Goal: Task Accomplishment & Management: Complete application form

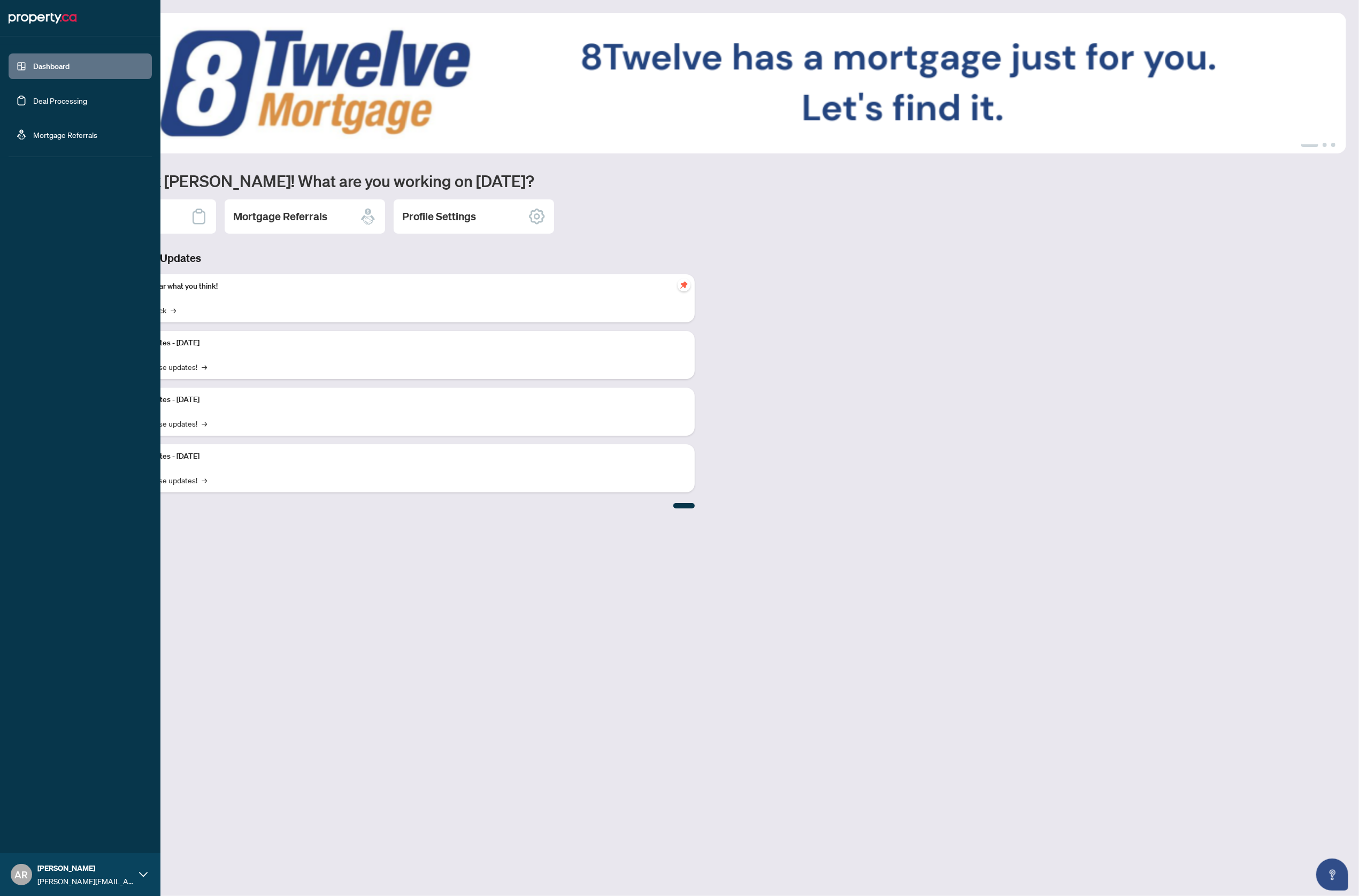
click at [47, 106] on link "Deal Processing" at bounding box center [60, 100] width 54 height 9
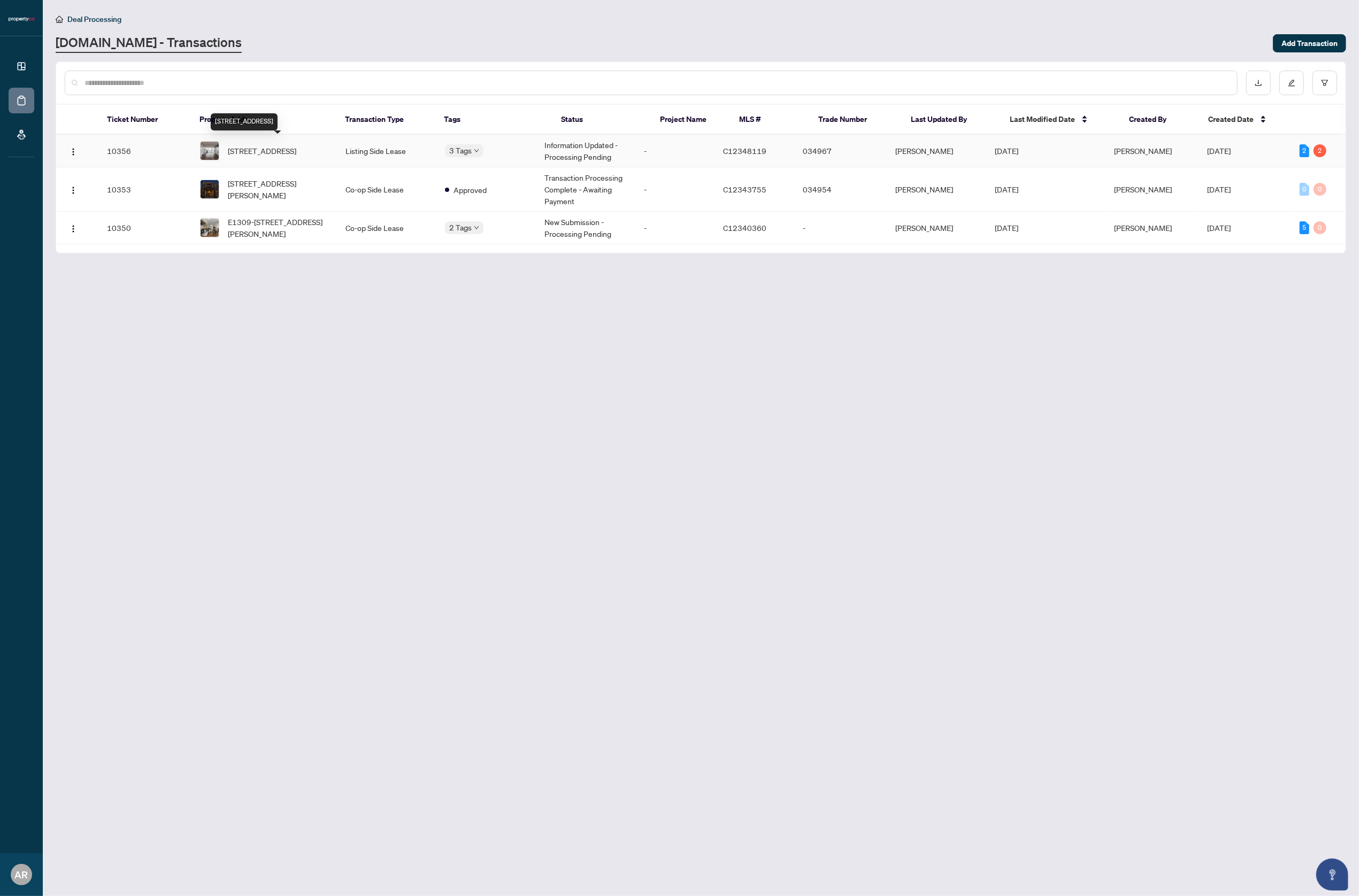
click at [293, 148] on span "[STREET_ADDRESS]" at bounding box center [262, 150] width 68 height 12
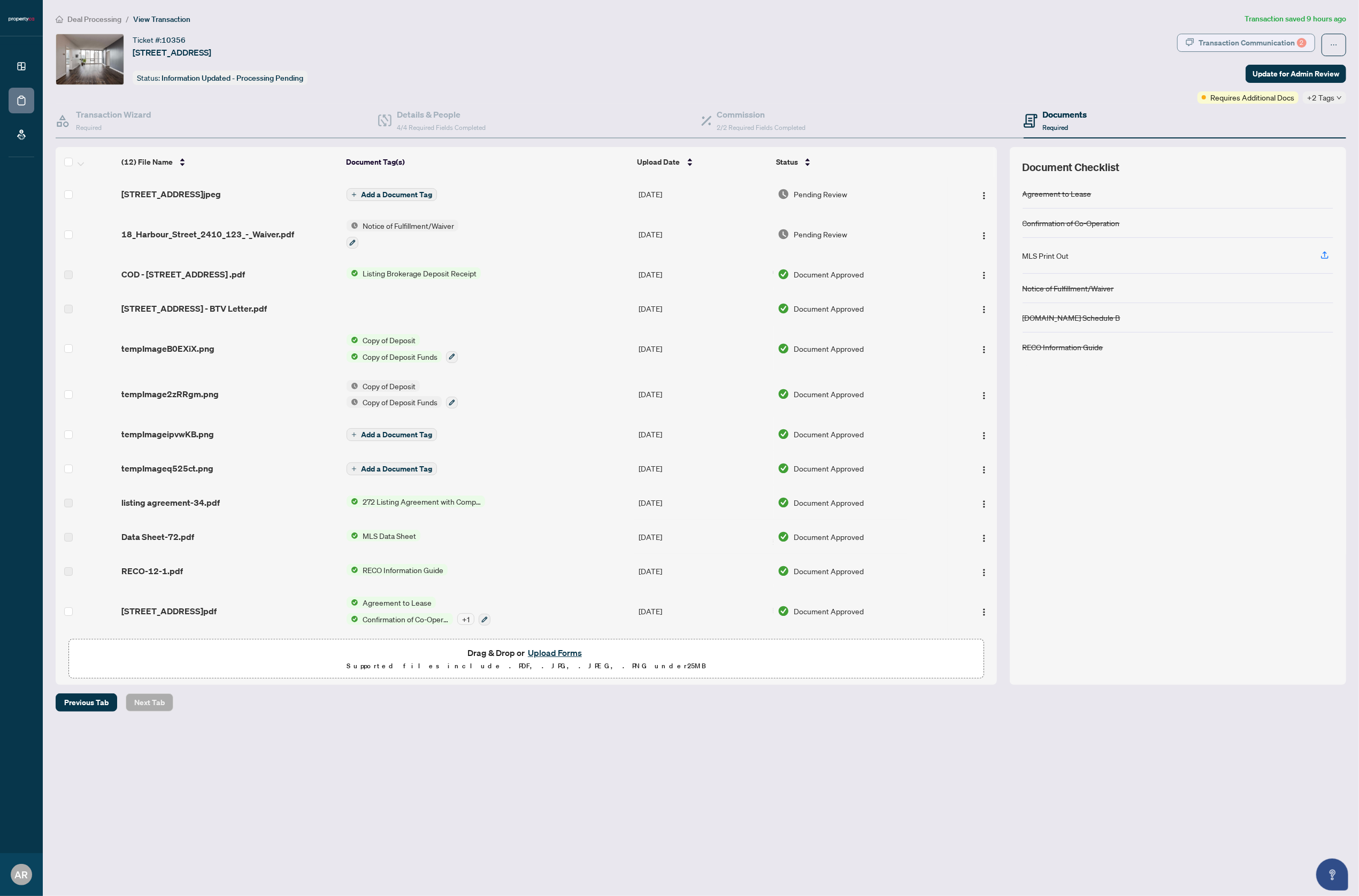
drag, startPoint x: 1222, startPoint y: 32, endPoint x: 1226, endPoint y: 39, distance: 8.1
click at [1222, 33] on div "Deal Processing / View Transaction Transaction saved 9 hours ago Ticket #: 1035…" at bounding box center [700, 362] width 1299 height 699
click at [1226, 40] on div "Transaction Communication 2" at bounding box center [1252, 43] width 108 height 17
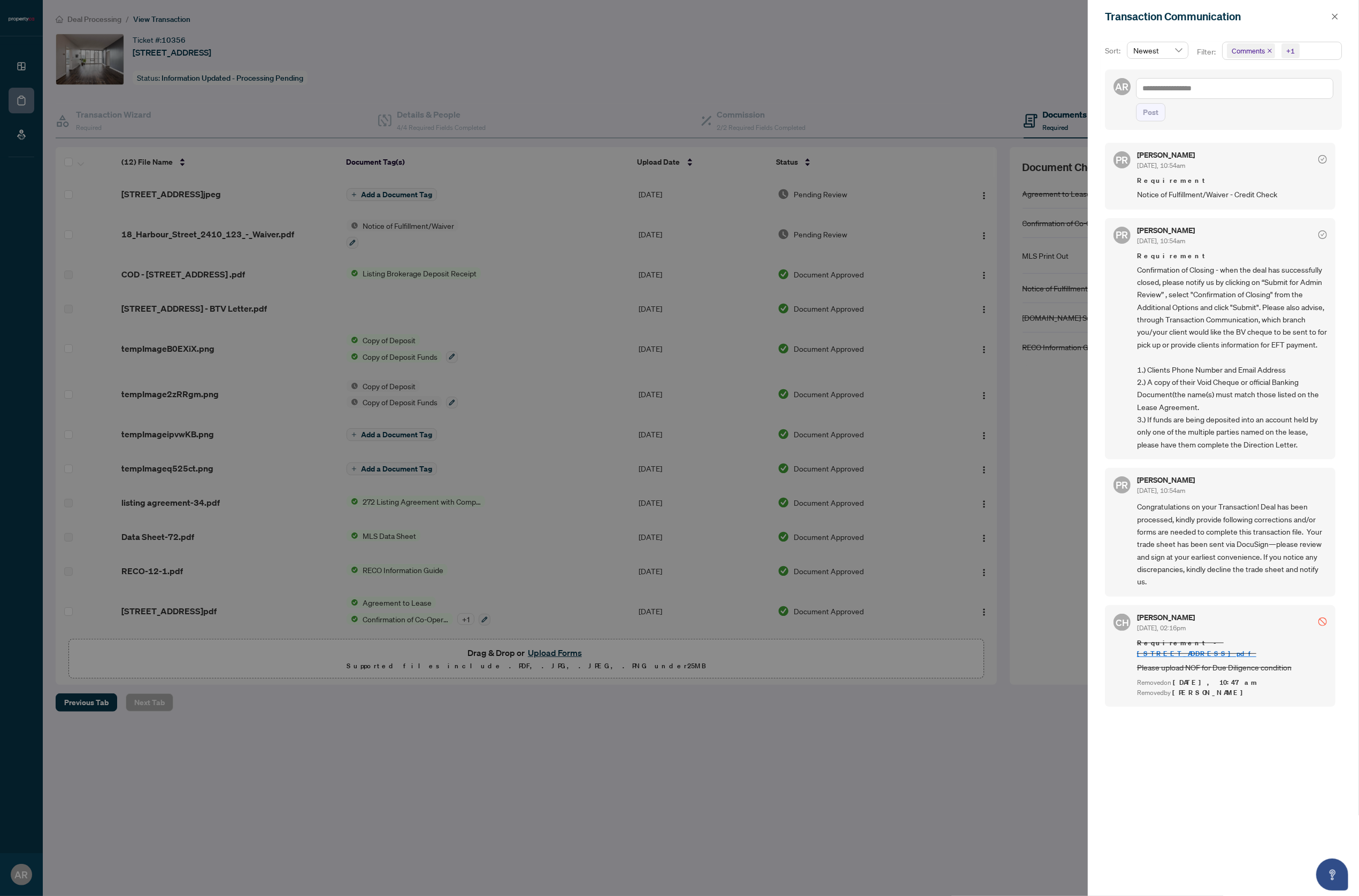
scroll to position [2, 0]
click at [1144, 90] on textarea at bounding box center [1235, 88] width 197 height 21
click at [1336, 15] on icon "close" at bounding box center [1335, 17] width 8 height 8
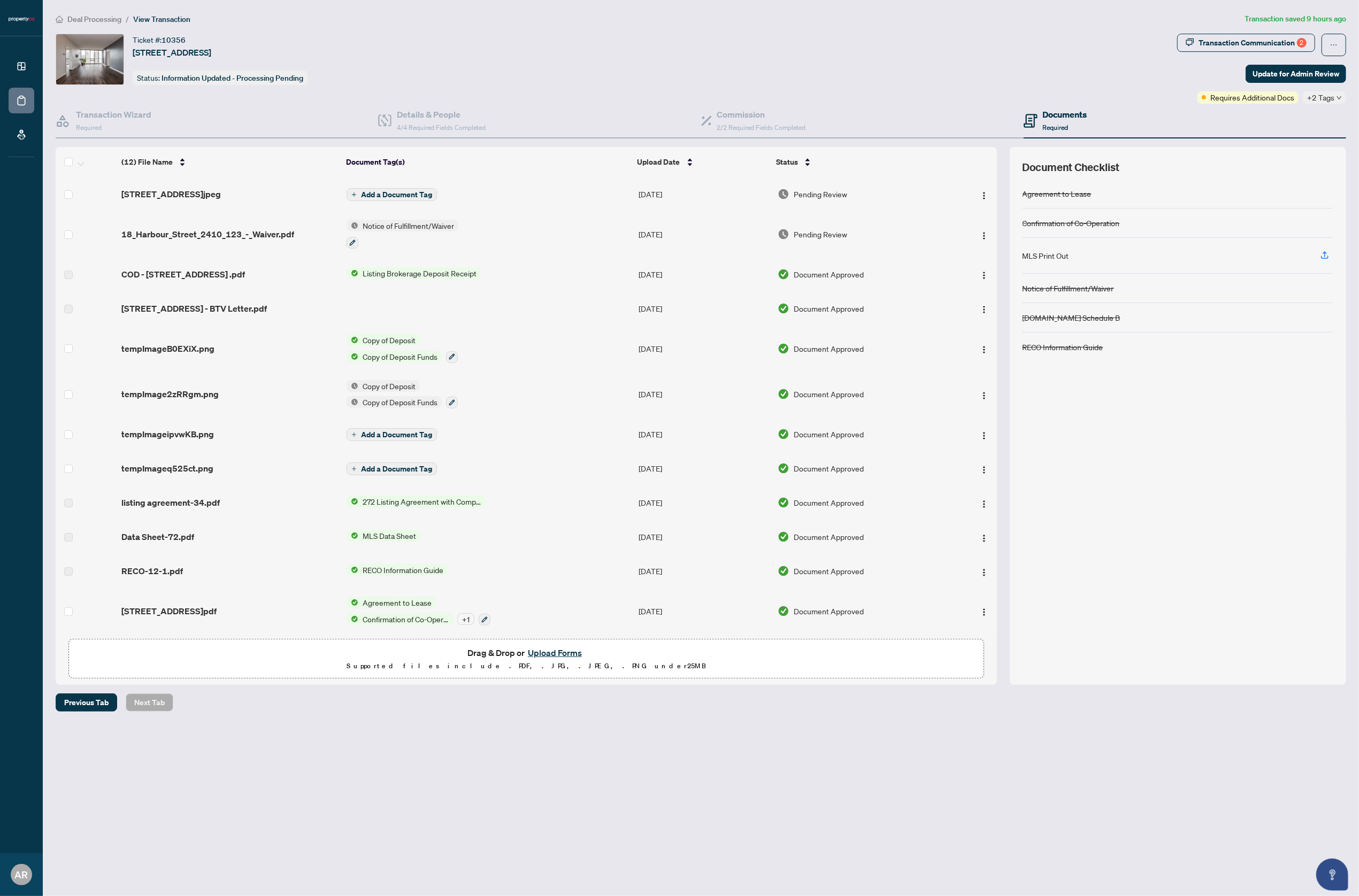
click at [543, 648] on button "Upload Forms" at bounding box center [555, 653] width 61 height 14
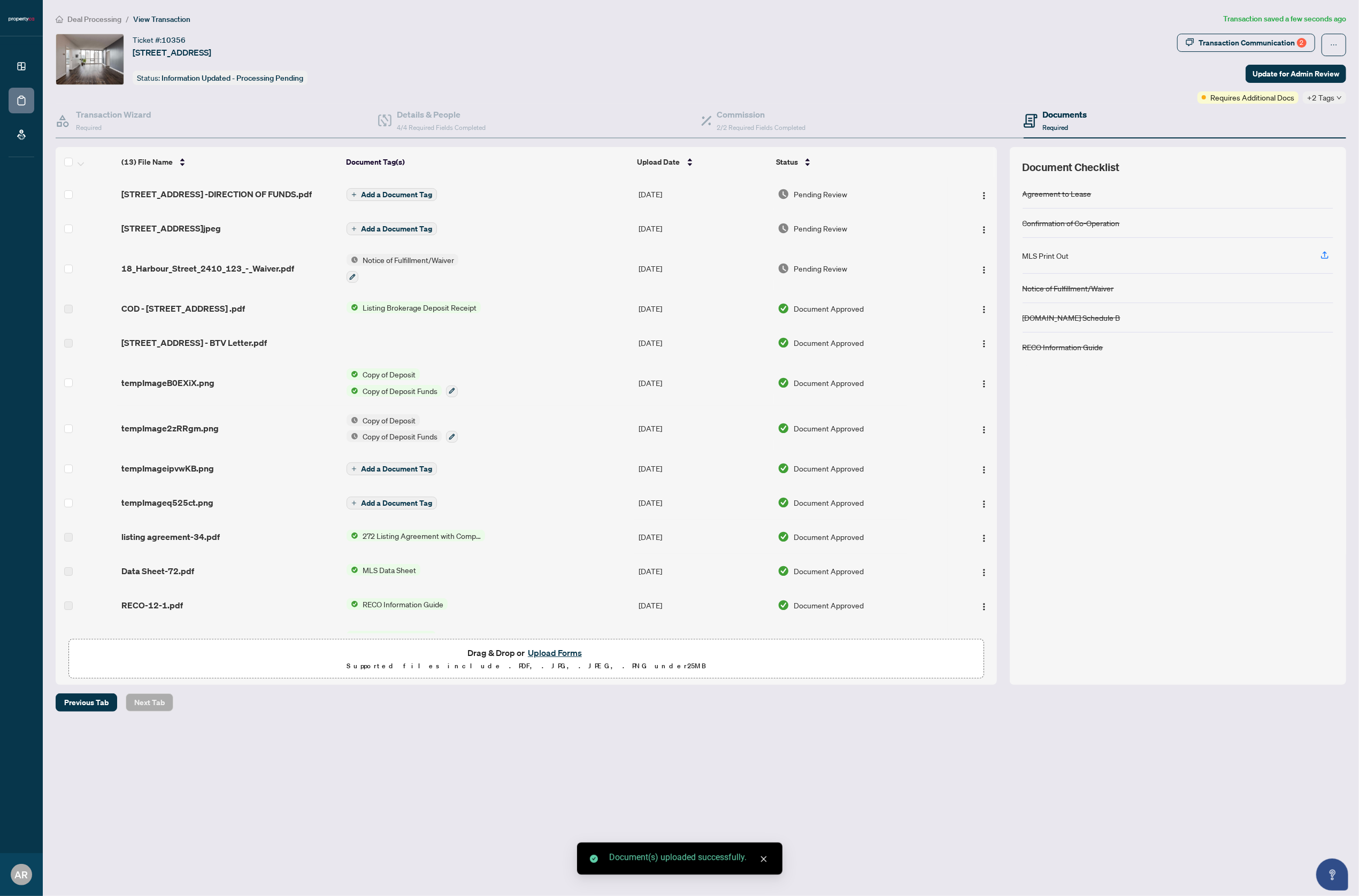
click at [407, 191] on span "Add a Document Tag" at bounding box center [396, 195] width 71 height 8
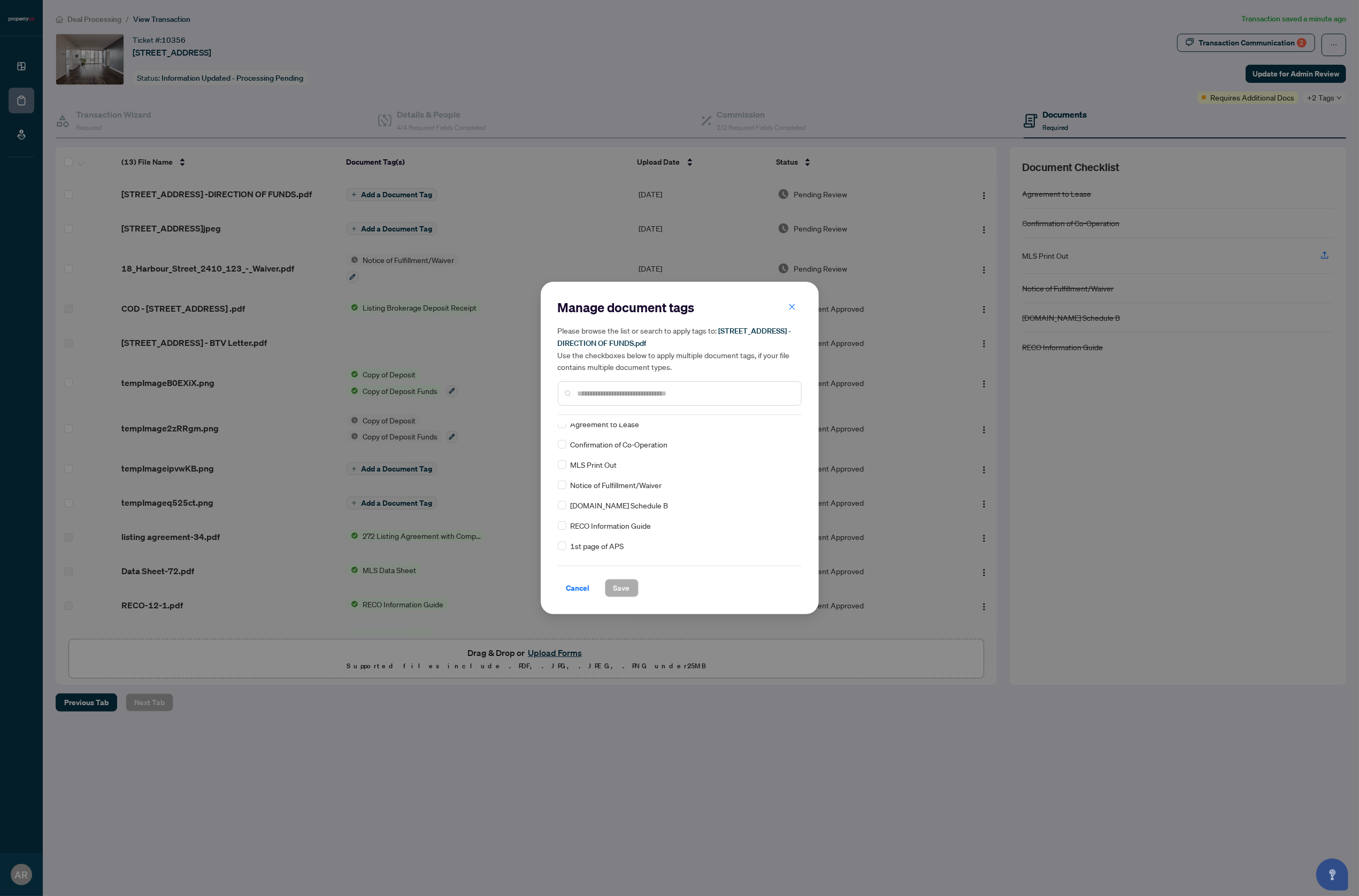
scroll to position [0, 0]
click at [577, 587] on span "Cancel" at bounding box center [578, 588] width 23 height 17
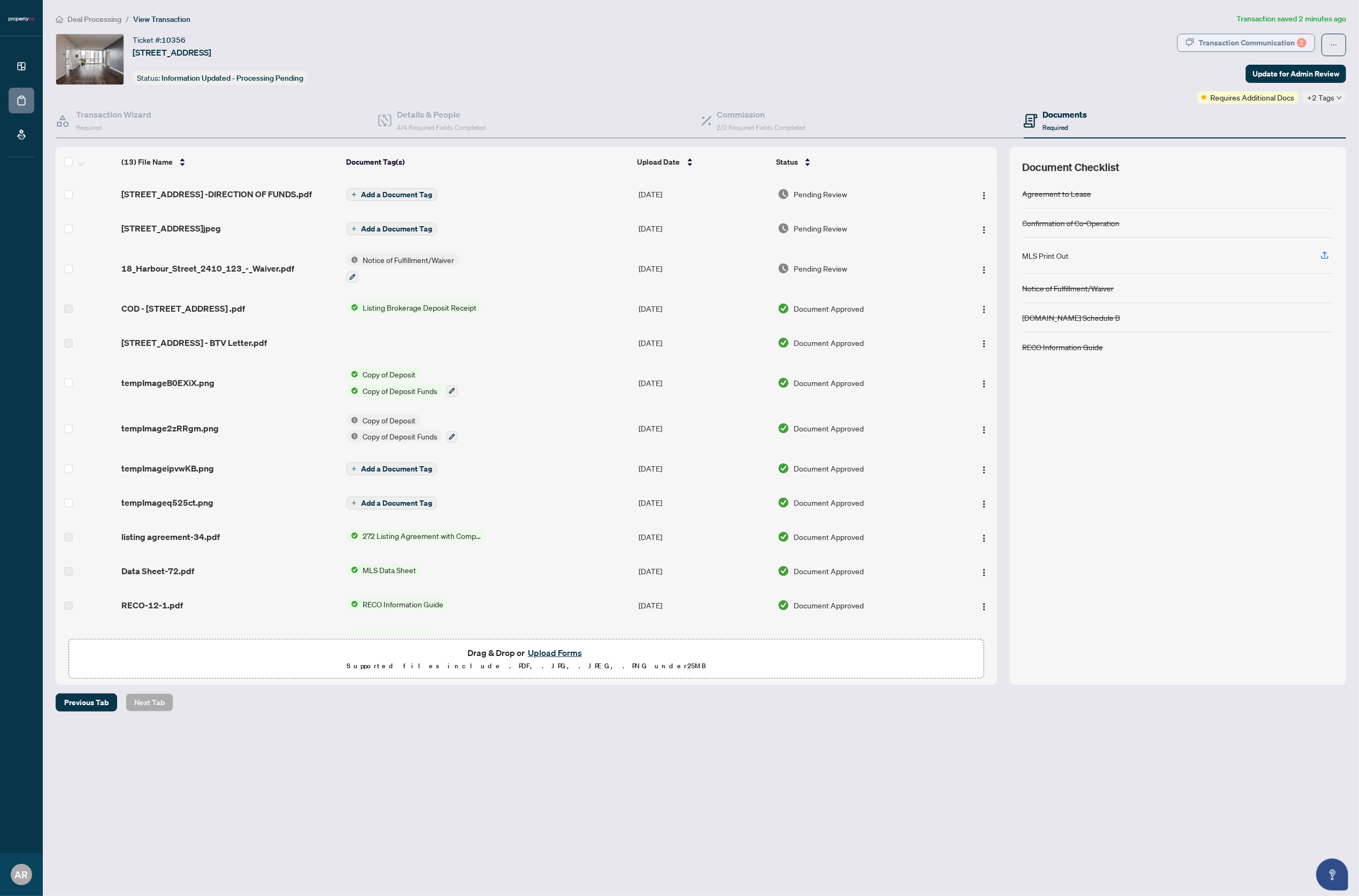
click at [1266, 40] on div "Transaction Communication 2" at bounding box center [1252, 43] width 108 height 17
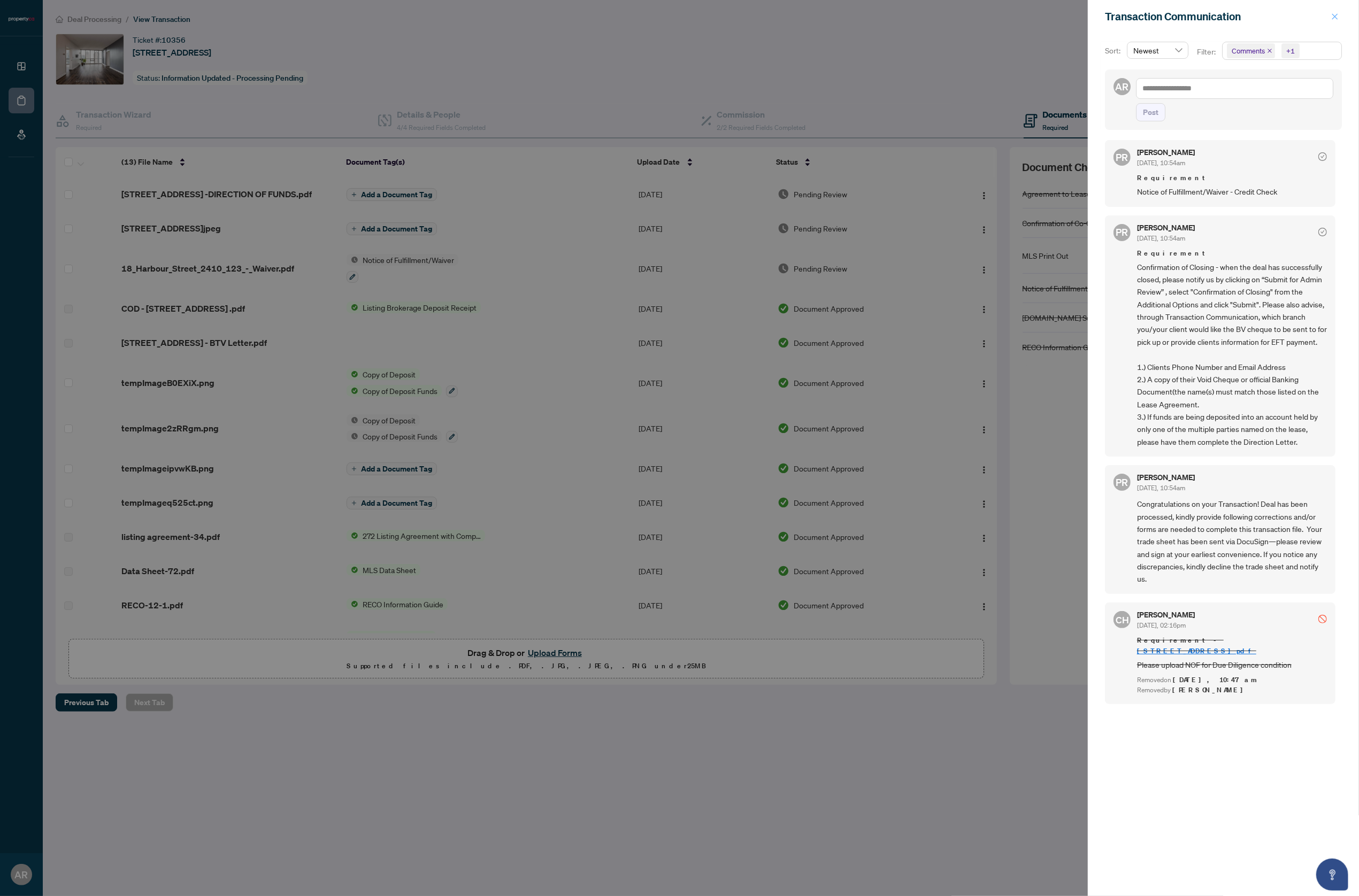
click at [1331, 11] on span "button" at bounding box center [1335, 16] width 8 height 17
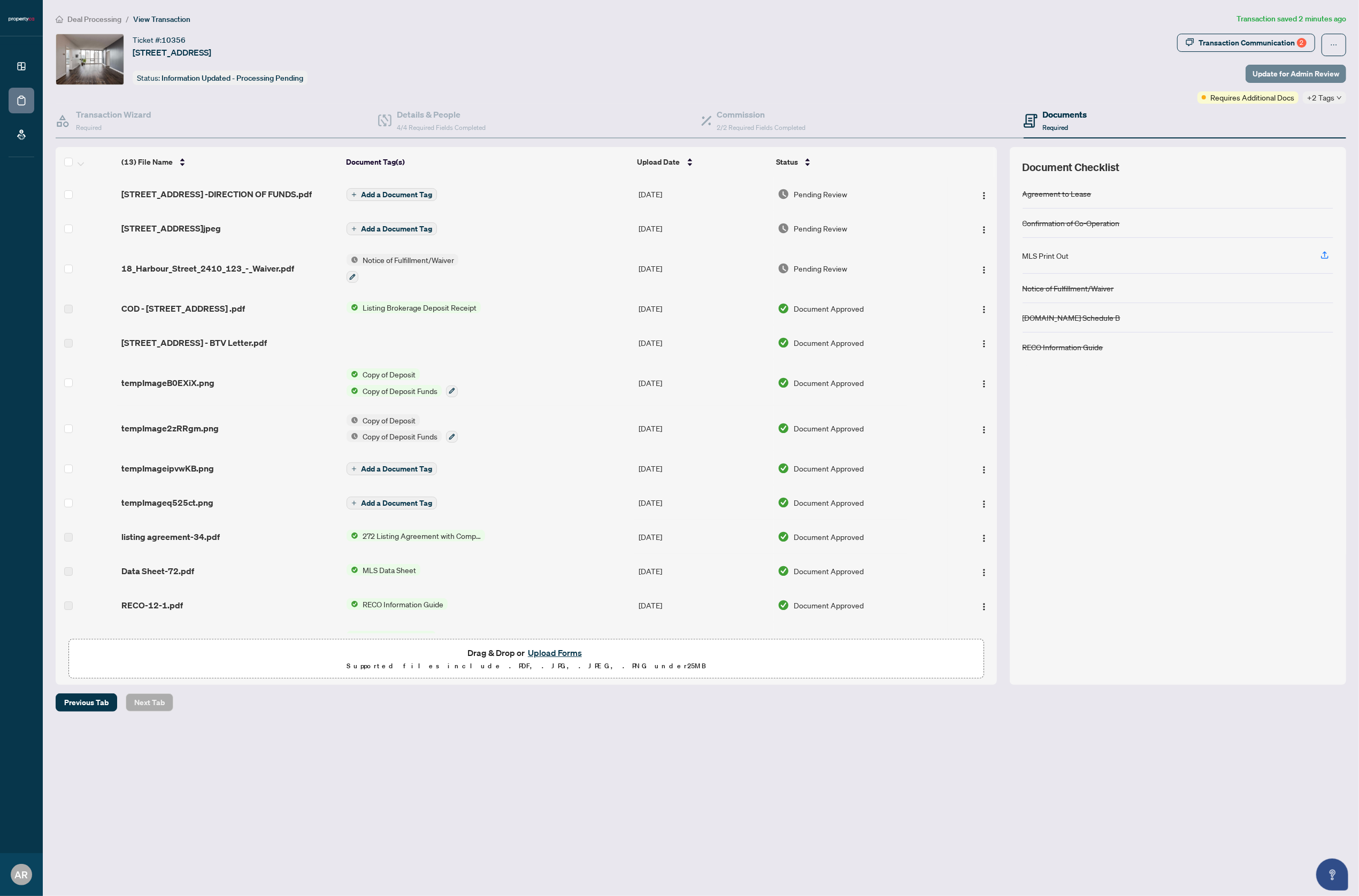
click at [1287, 69] on span "Update for Admin Review" at bounding box center [1295, 74] width 86 height 17
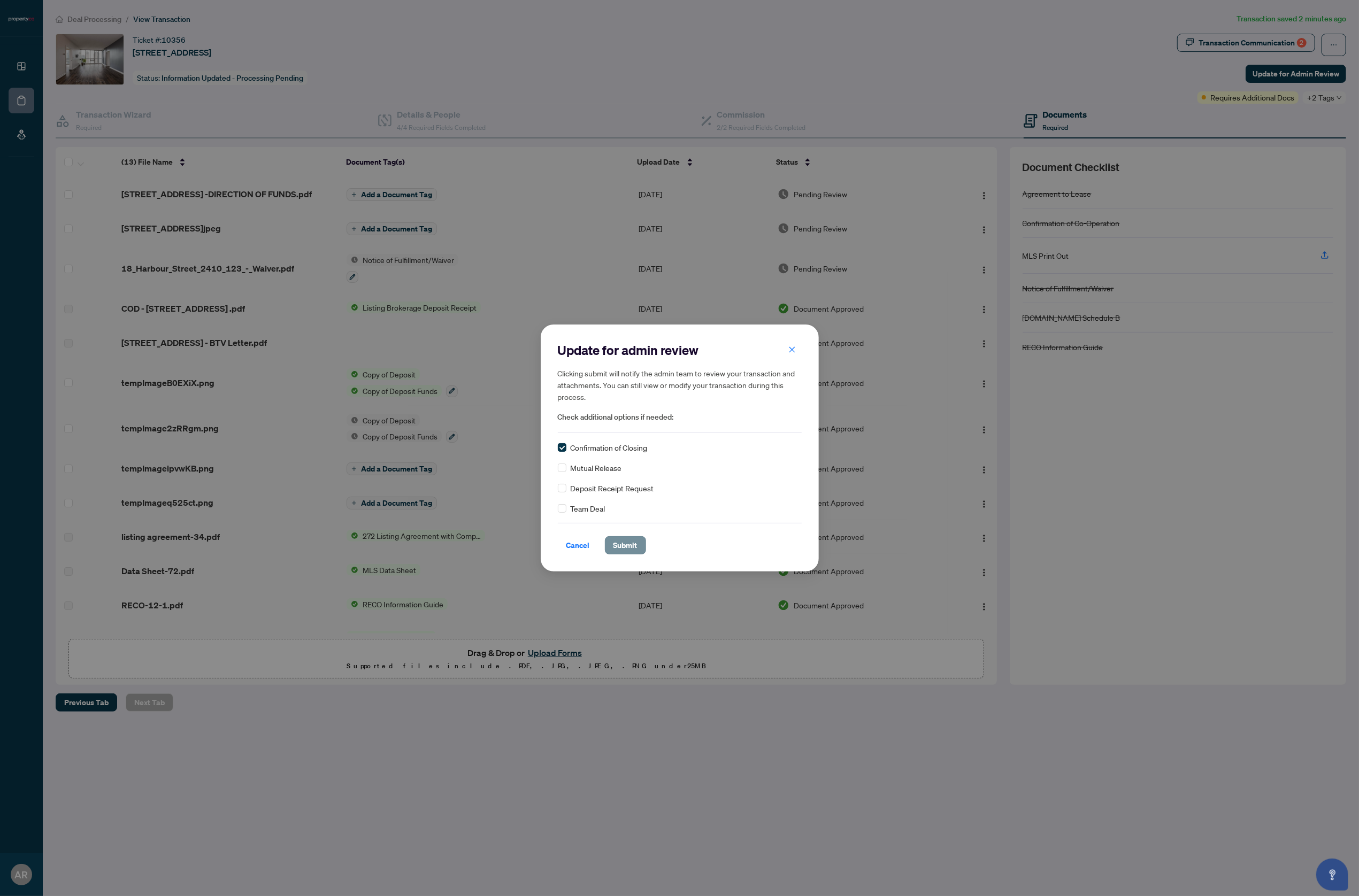
click at [628, 546] on span "Submit" at bounding box center [625, 546] width 24 height 17
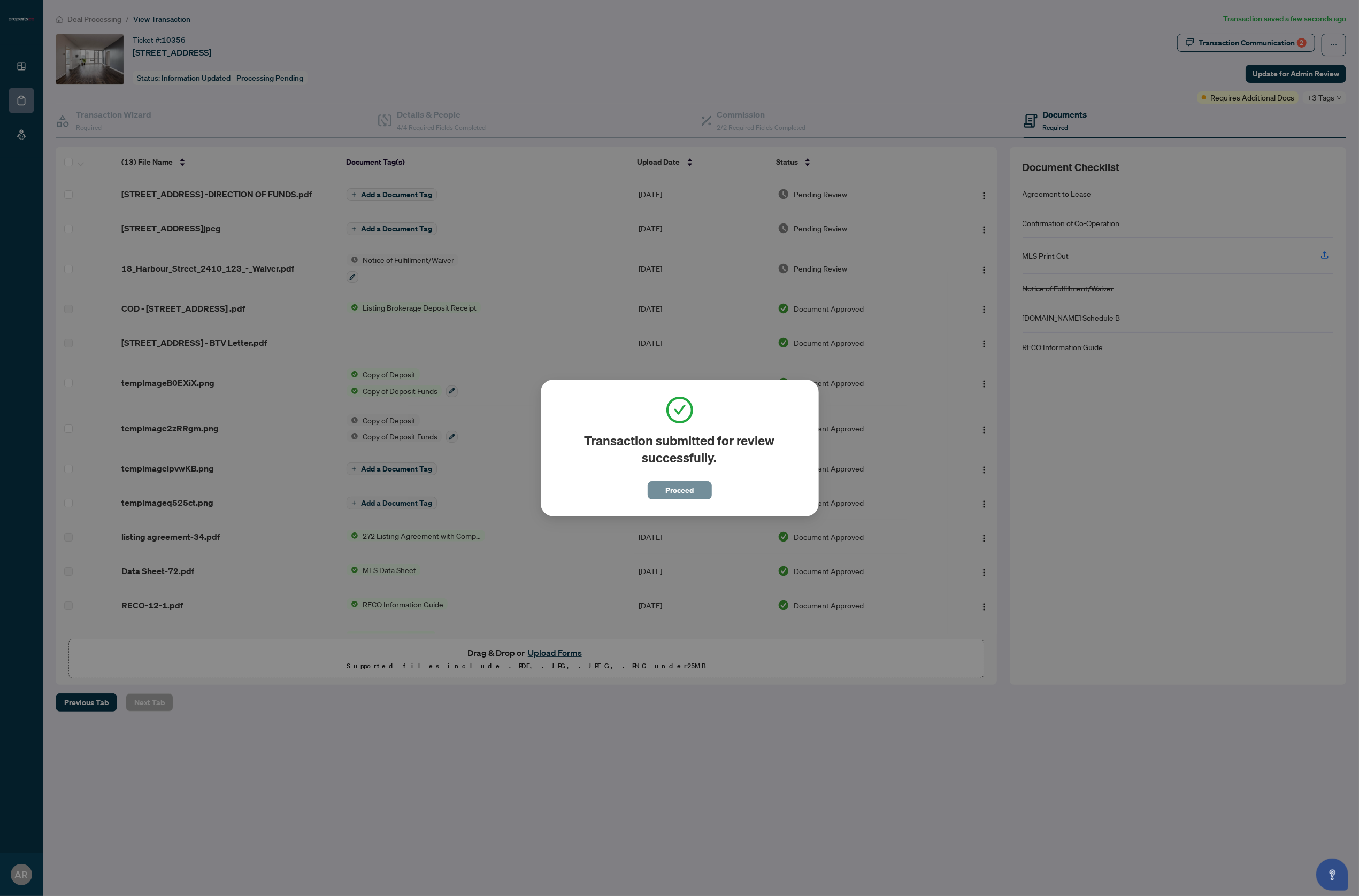
click at [686, 493] on span "Proceed" at bounding box center [680, 490] width 28 height 17
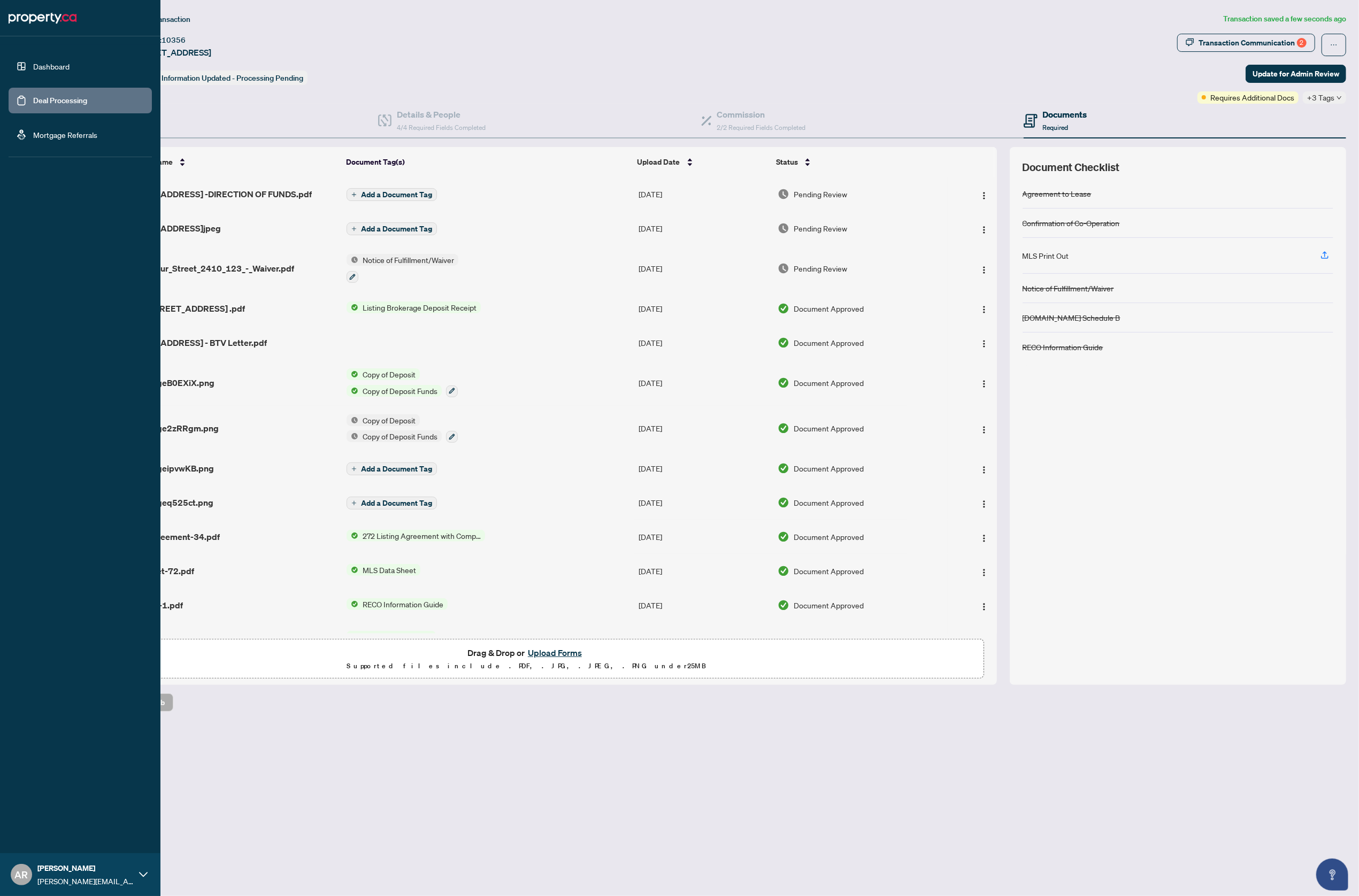
click at [33, 96] on link "Deal Processing" at bounding box center [60, 100] width 54 height 9
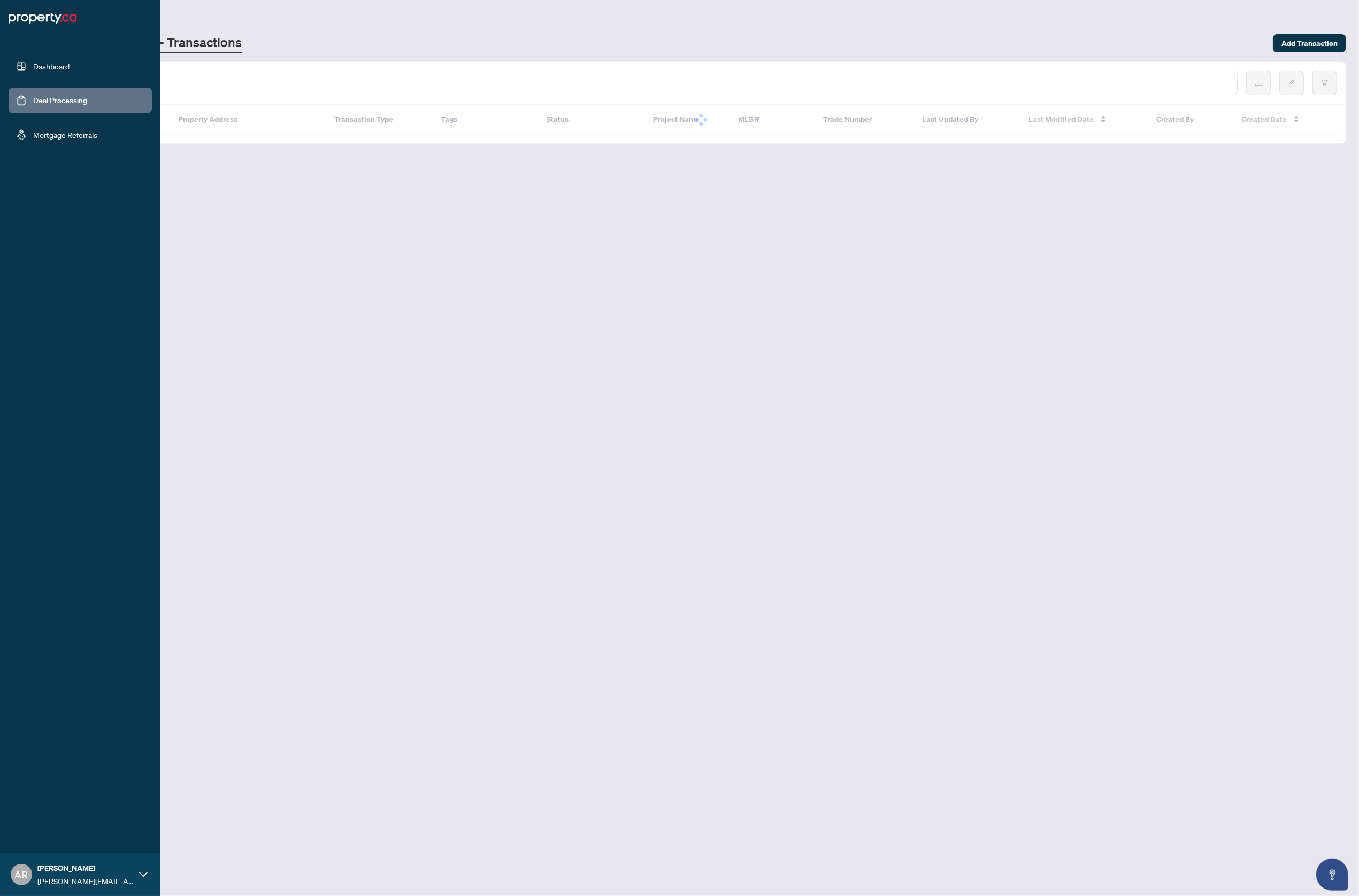
click at [50, 62] on link "Dashboard" at bounding box center [51, 66] width 37 height 9
